Goal: Information Seeking & Learning: Find specific page/section

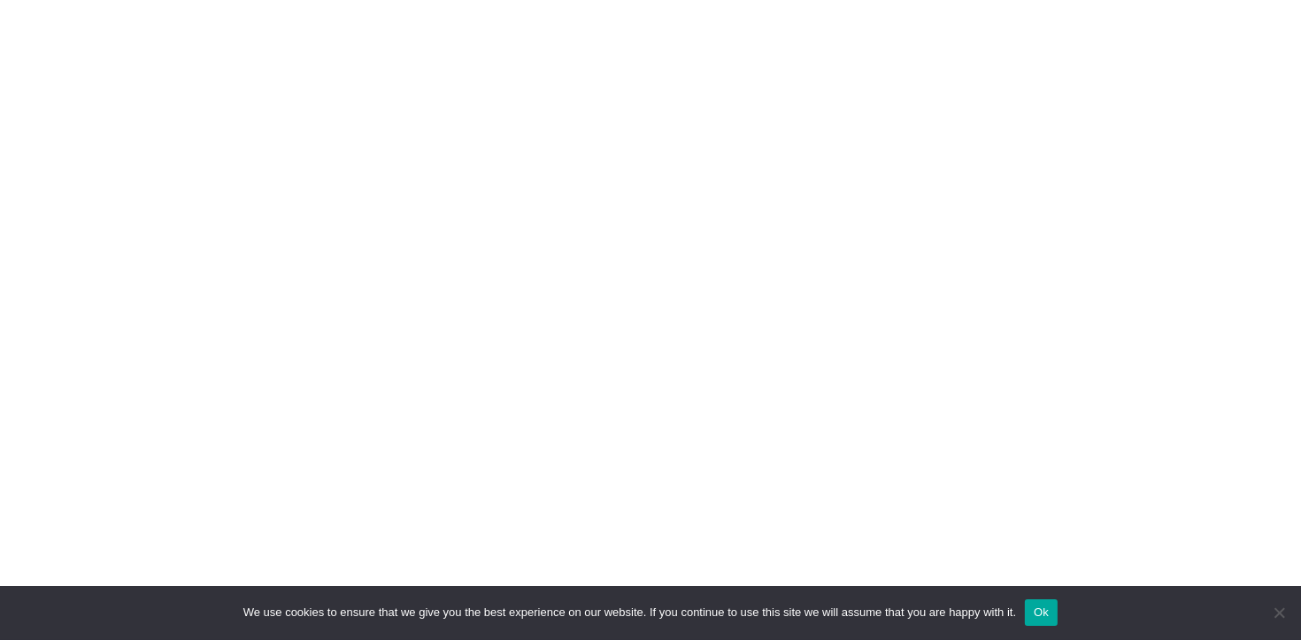
scroll to position [498, 0]
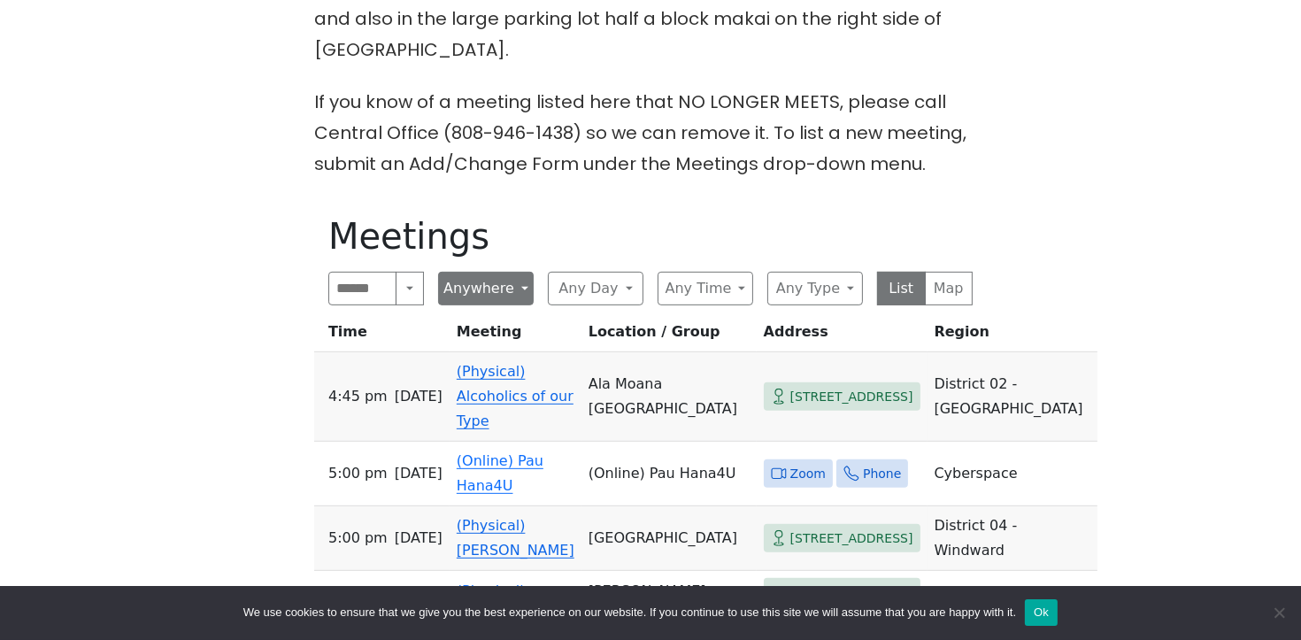
scroll to position [975, 0]
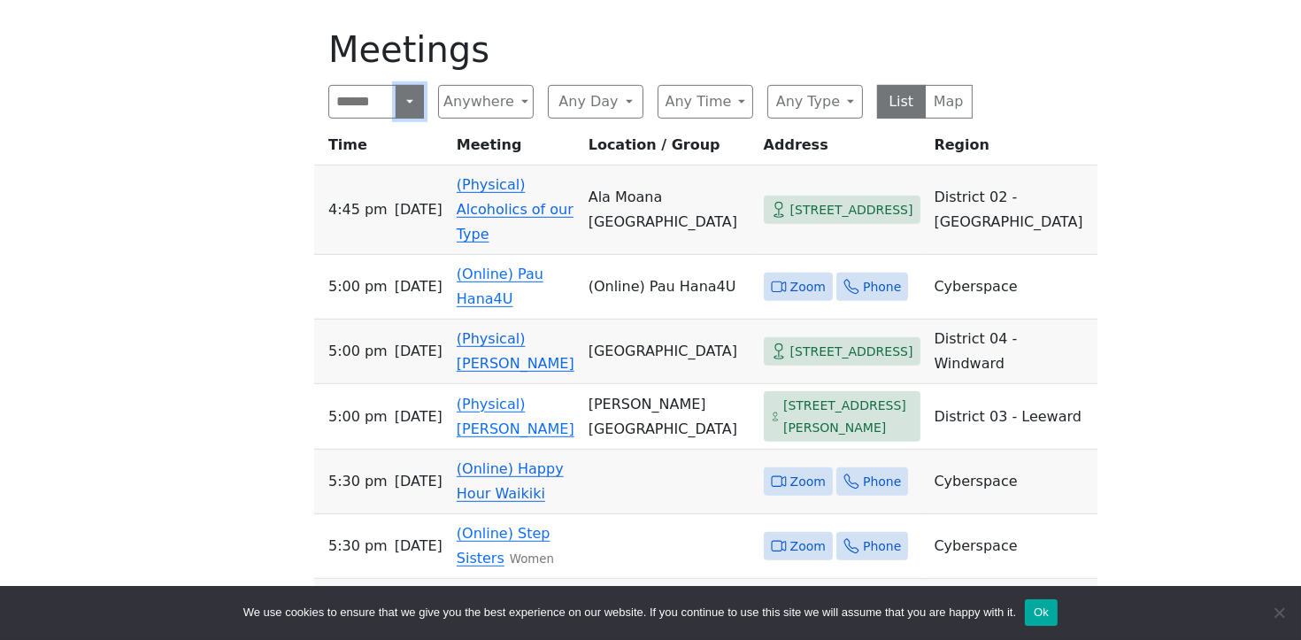
click at [409, 85] on button "Search" at bounding box center [410, 102] width 28 height 34
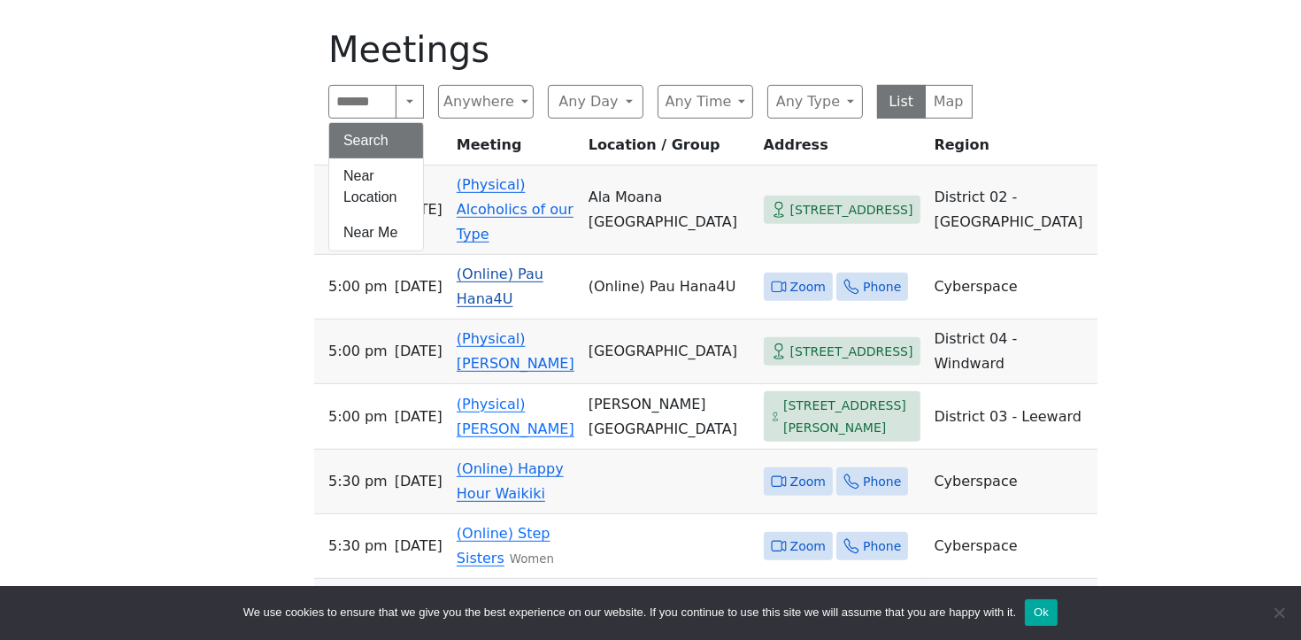
click at [508, 255] on td "(Online) Pau Hana4U" at bounding box center [516, 287] width 132 height 65
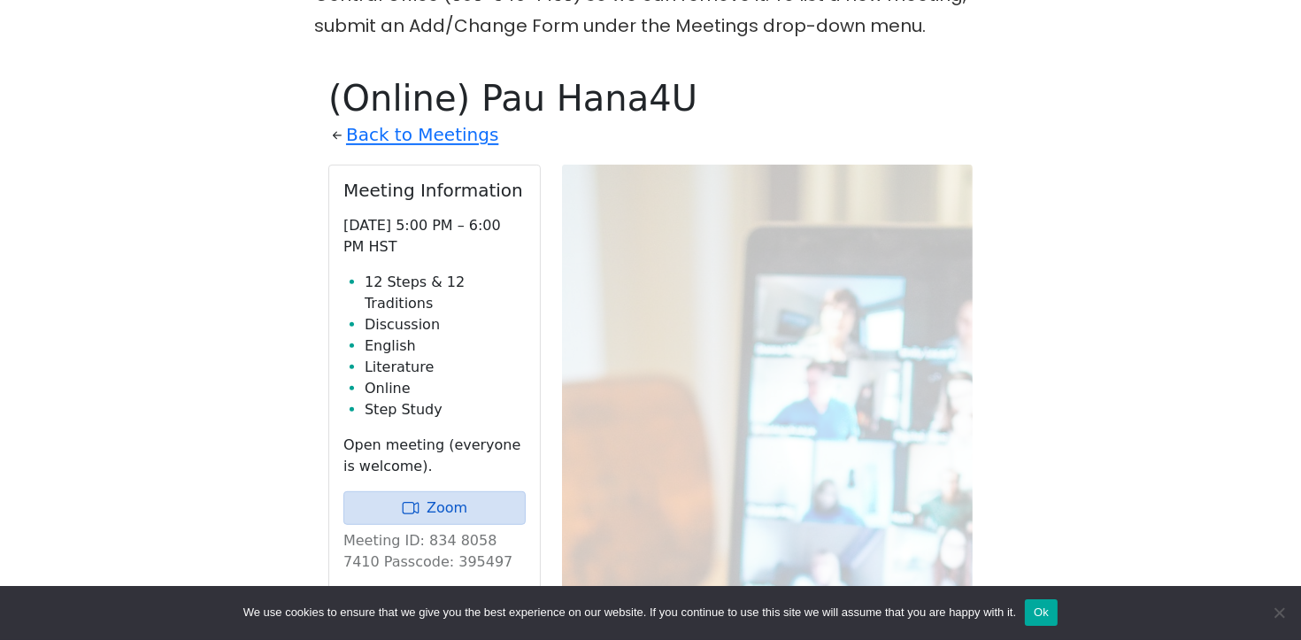
scroll to position [975, 0]
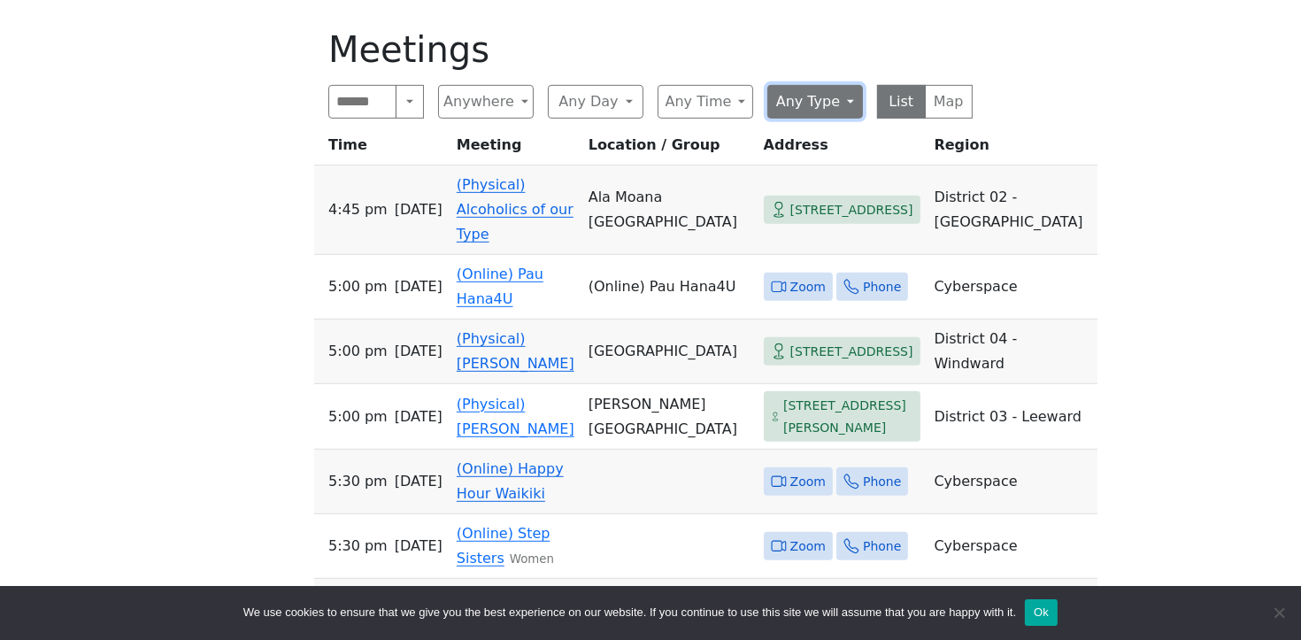
click at [852, 85] on button "Any Type" at bounding box center [816, 102] width 96 height 34
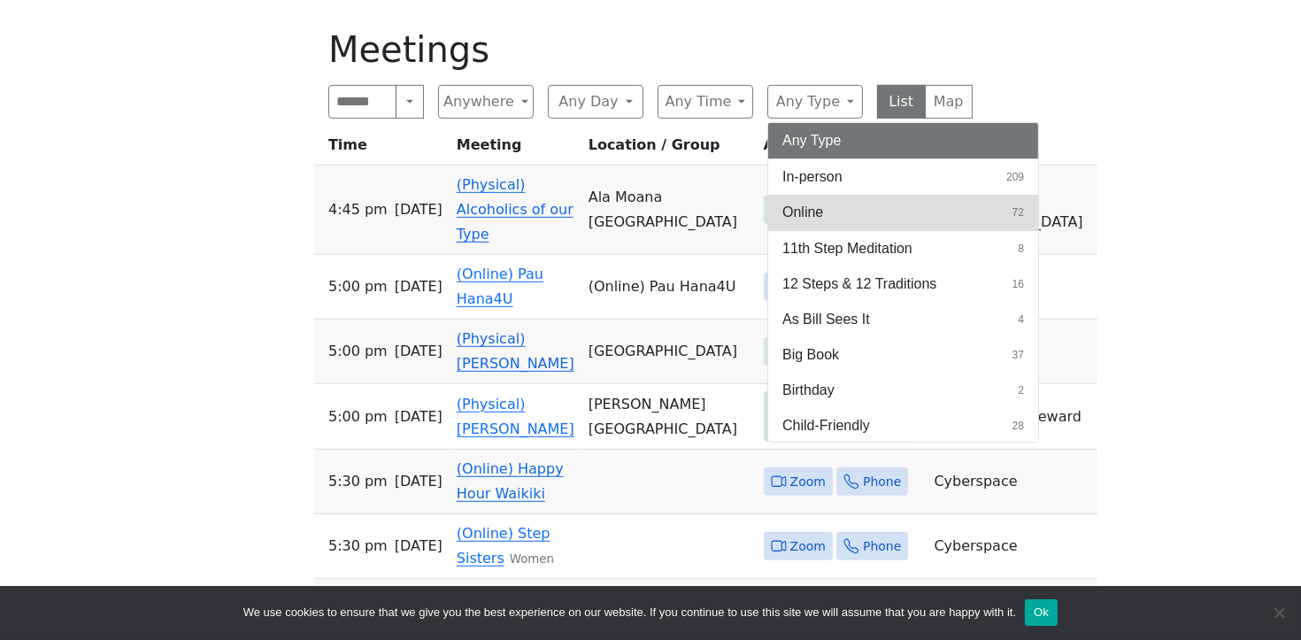
click at [862, 195] on button "Online 72" at bounding box center [903, 212] width 270 height 35
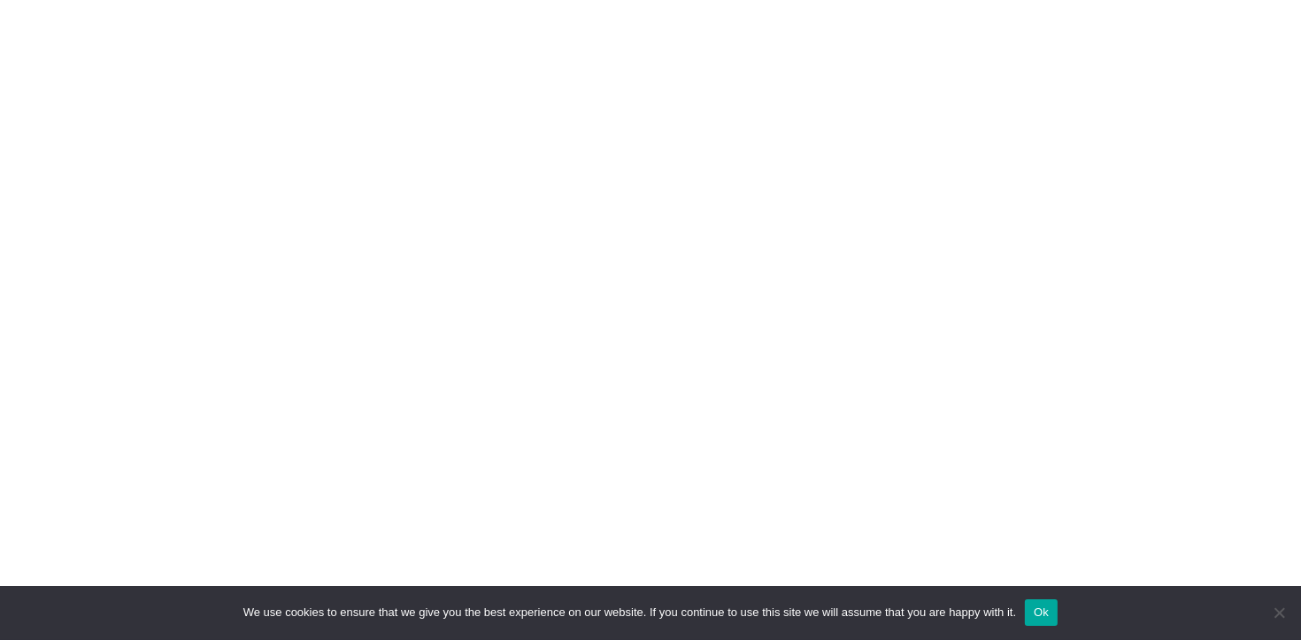
scroll to position [450, 0]
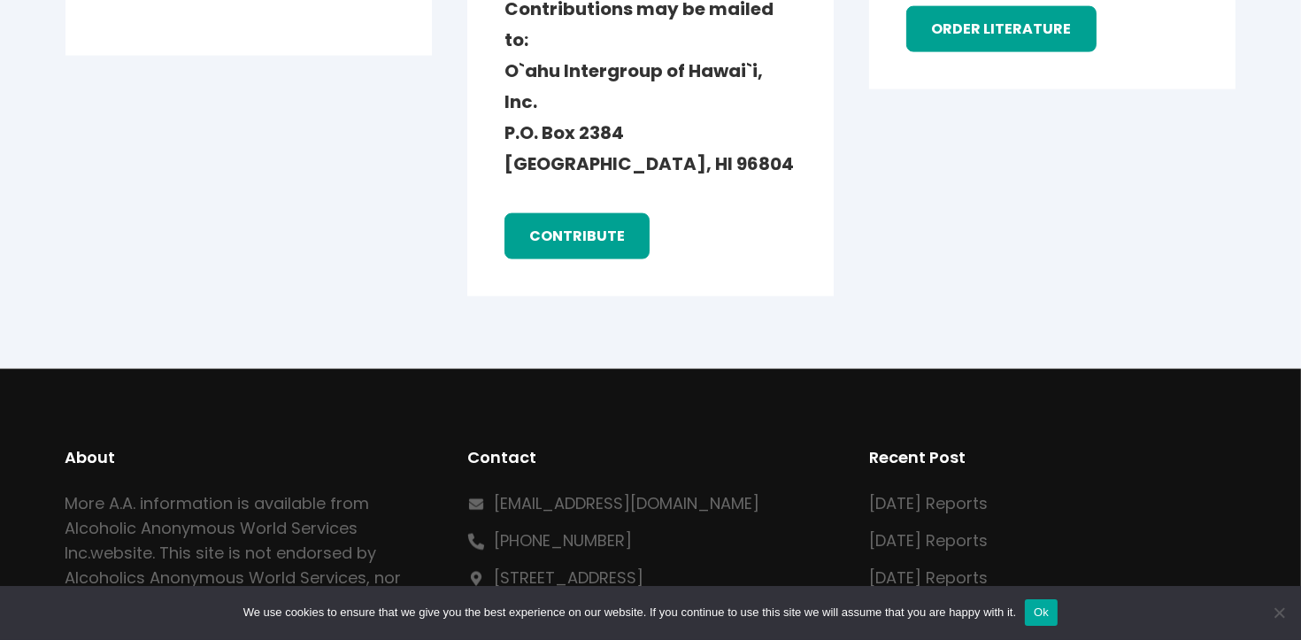
scroll to position [2838, 0]
